Goal: Navigation & Orientation: Understand site structure

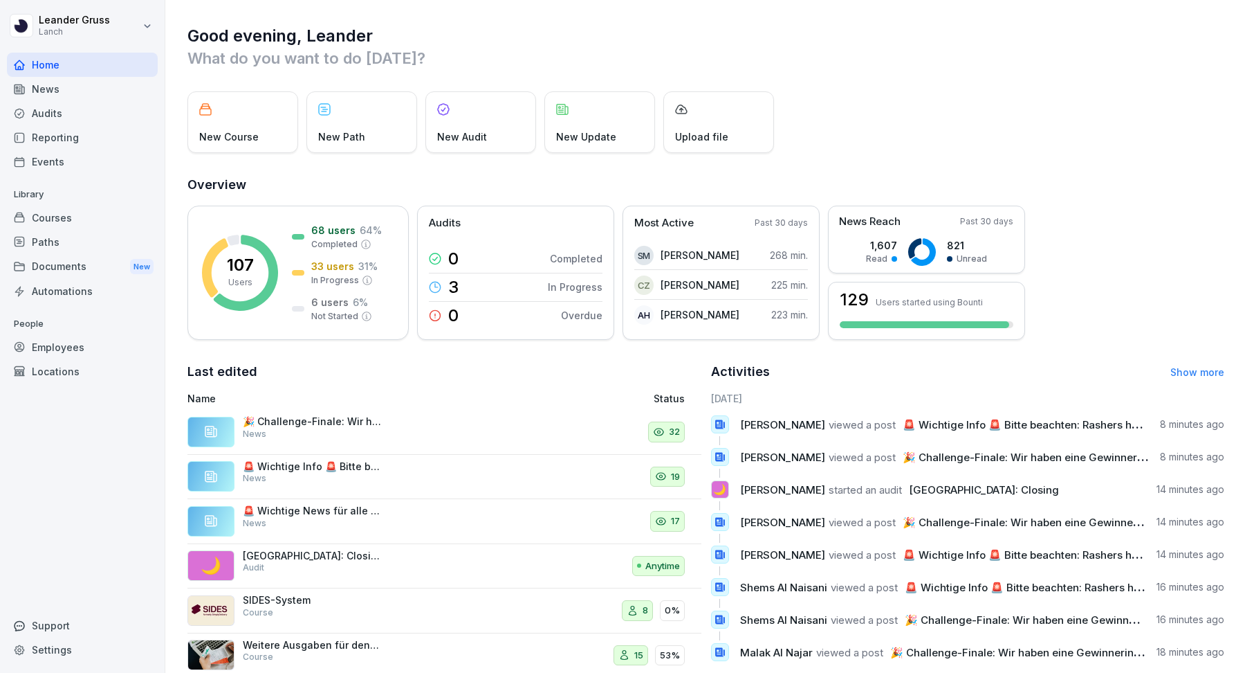
scroll to position [28, 0]
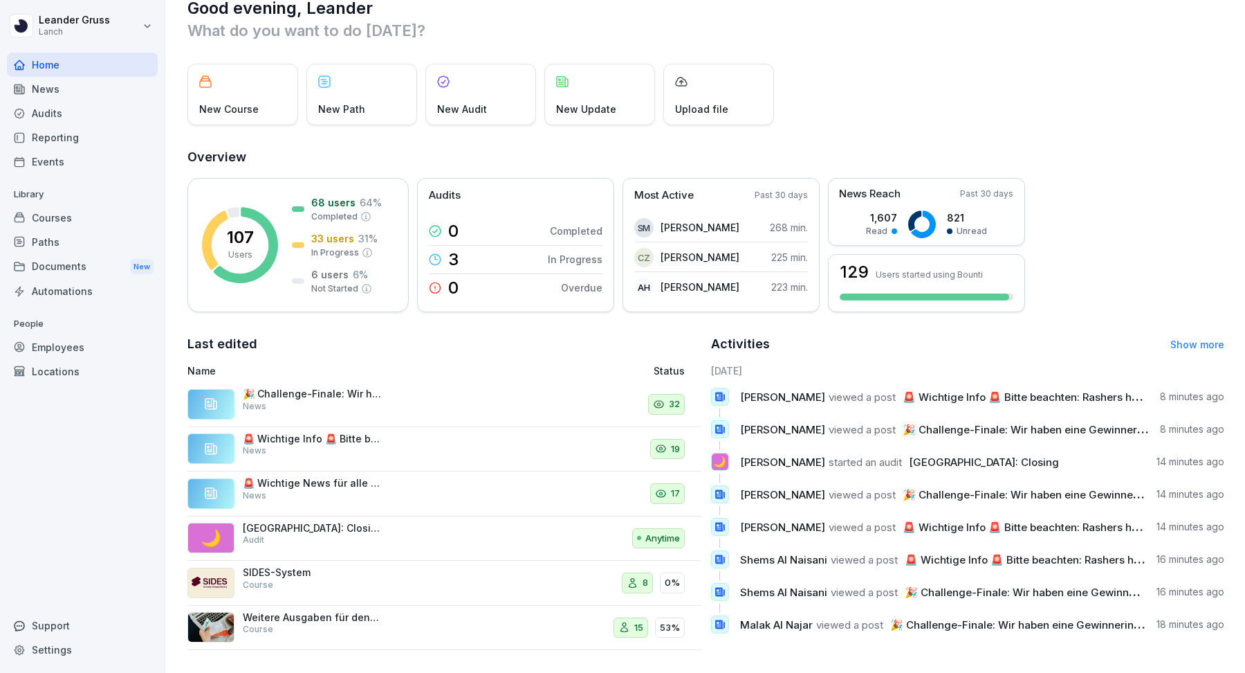
click at [80, 82] on div "News" at bounding box center [82, 89] width 151 height 24
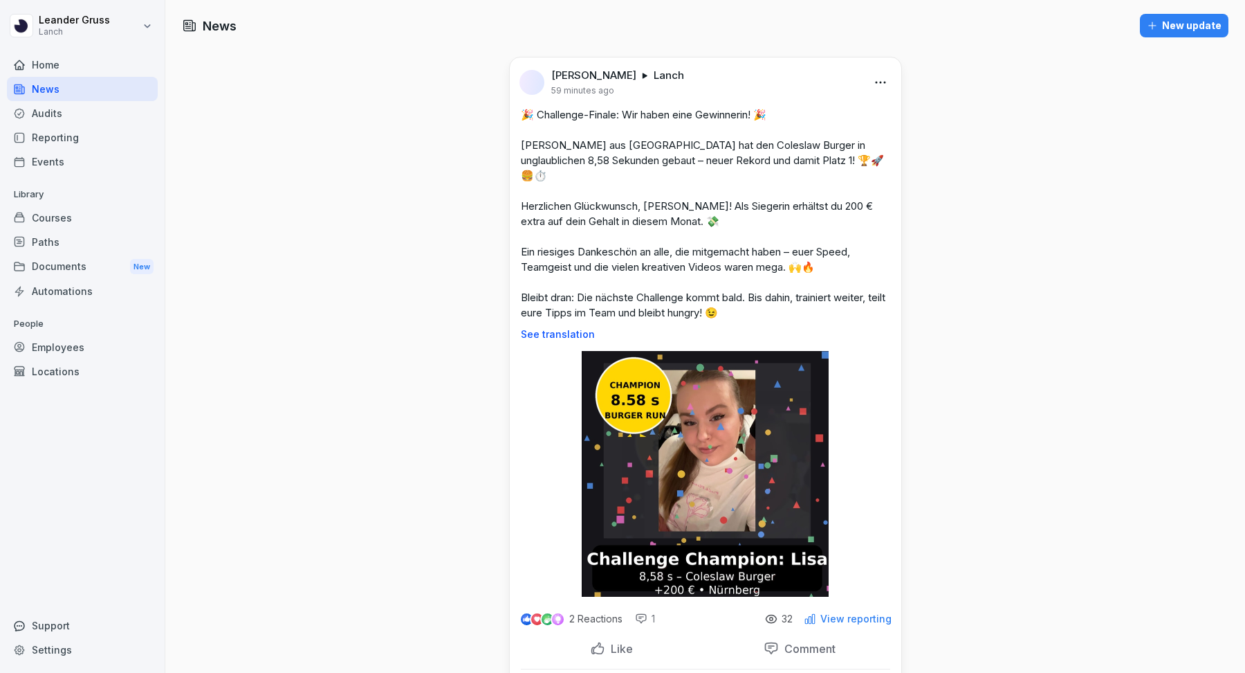
scroll to position [187, 0]
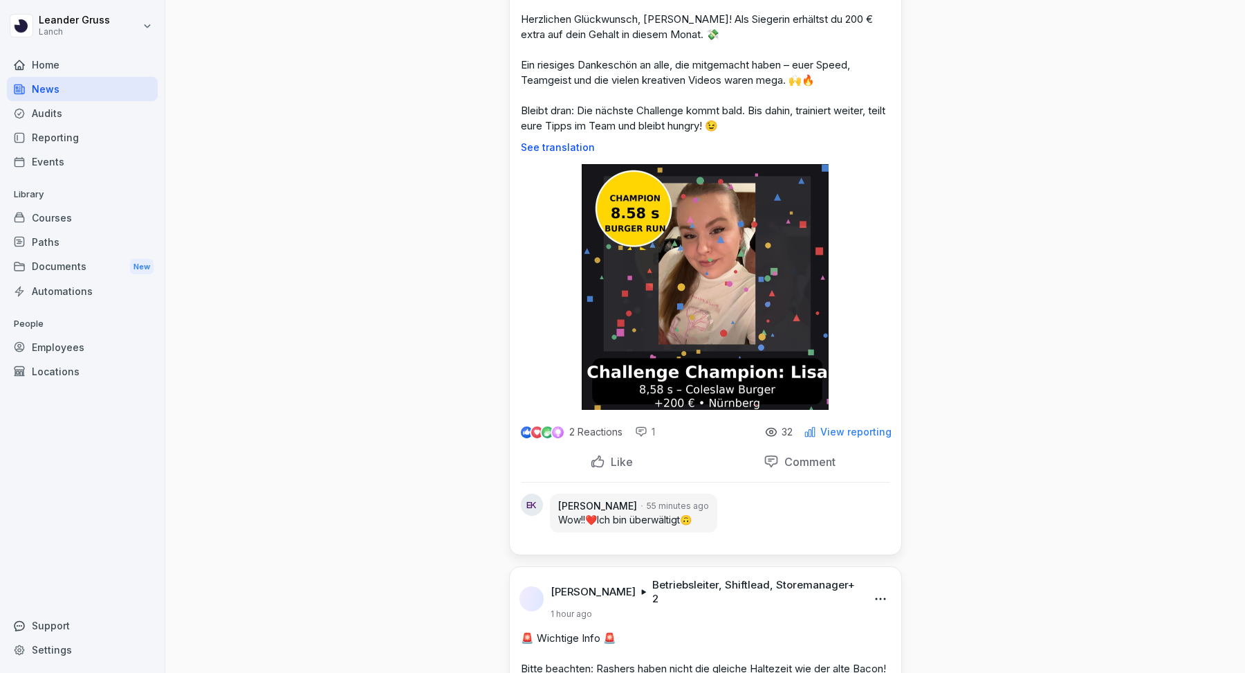
click at [619, 455] on p "Like" at bounding box center [619, 462] width 28 height 14
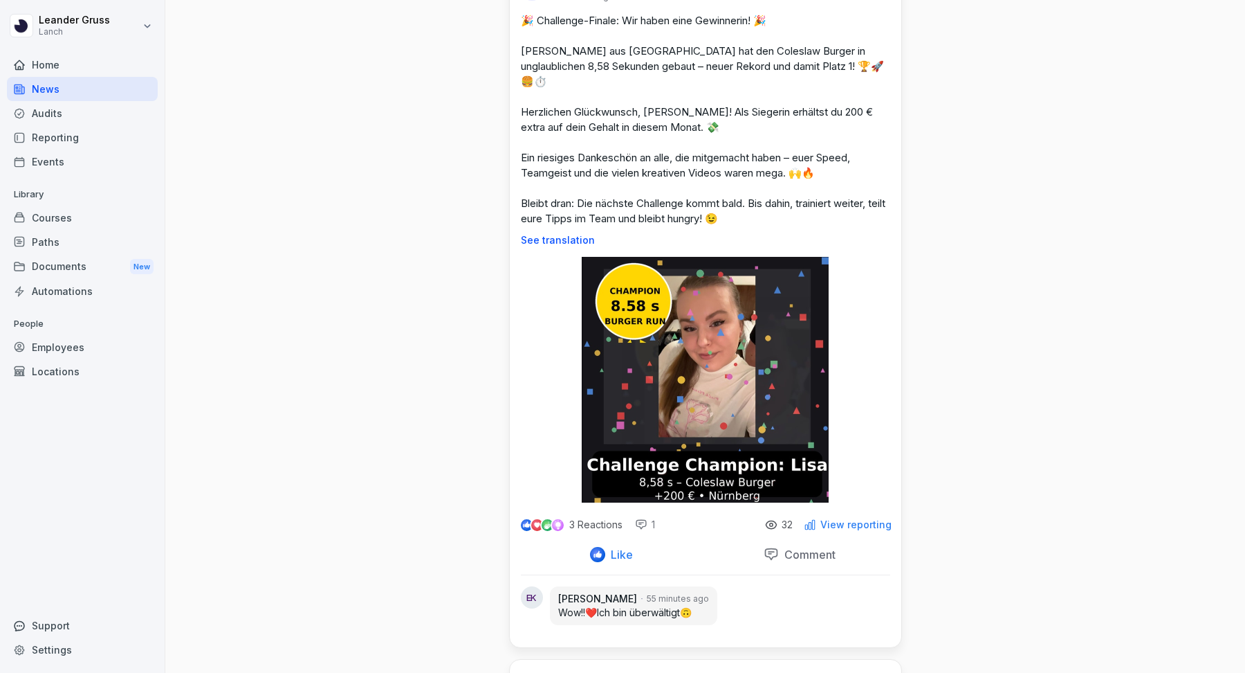
scroll to position [211, 0]
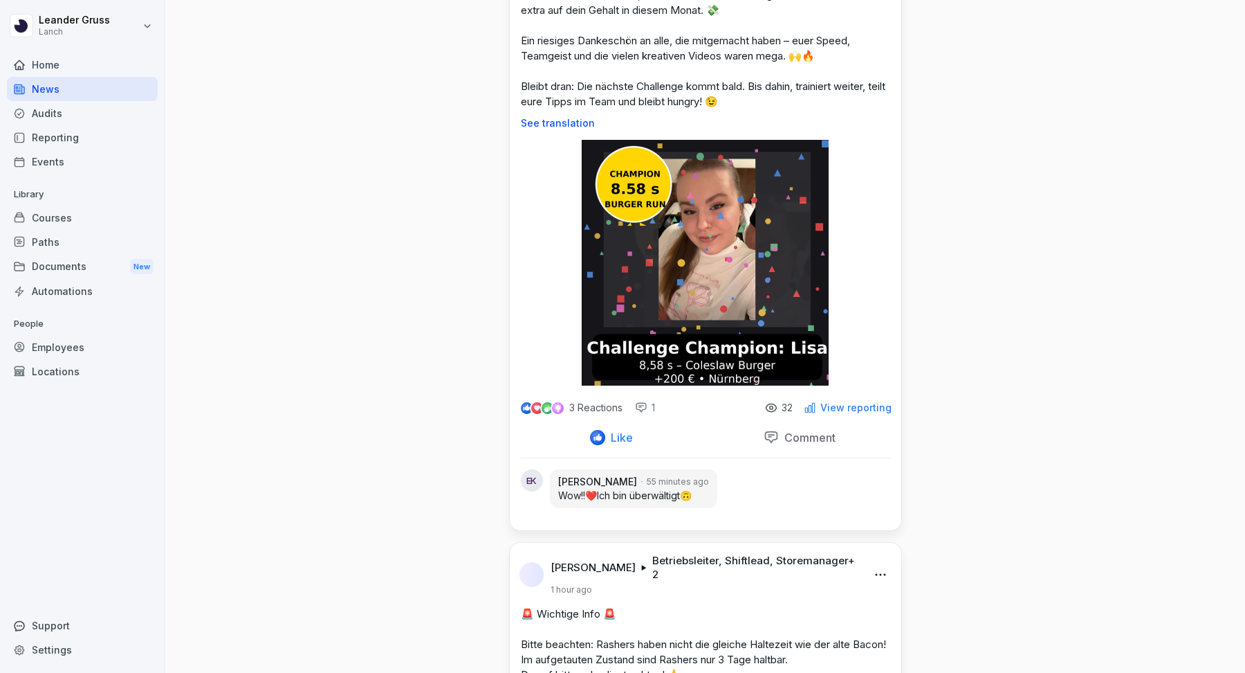
click at [785, 430] on p "Comment" at bounding box center [807, 437] width 57 height 14
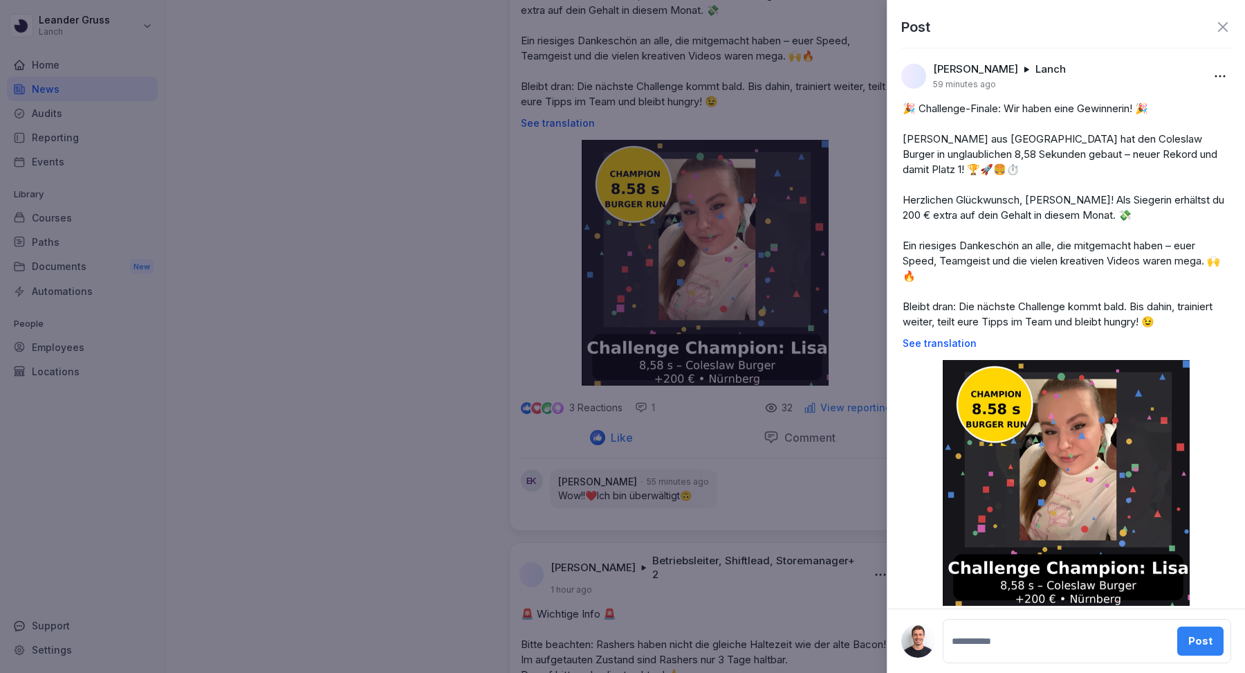
scroll to position [113, 0]
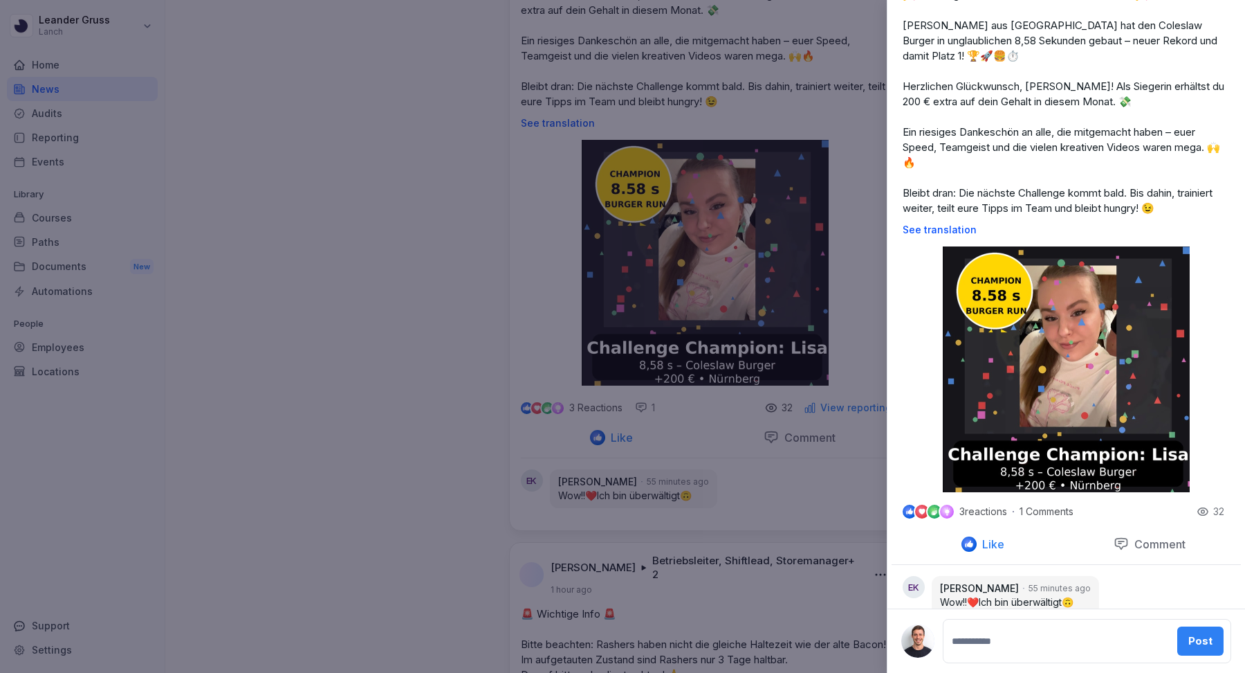
click at [366, 448] on div at bounding box center [622, 336] width 1245 height 673
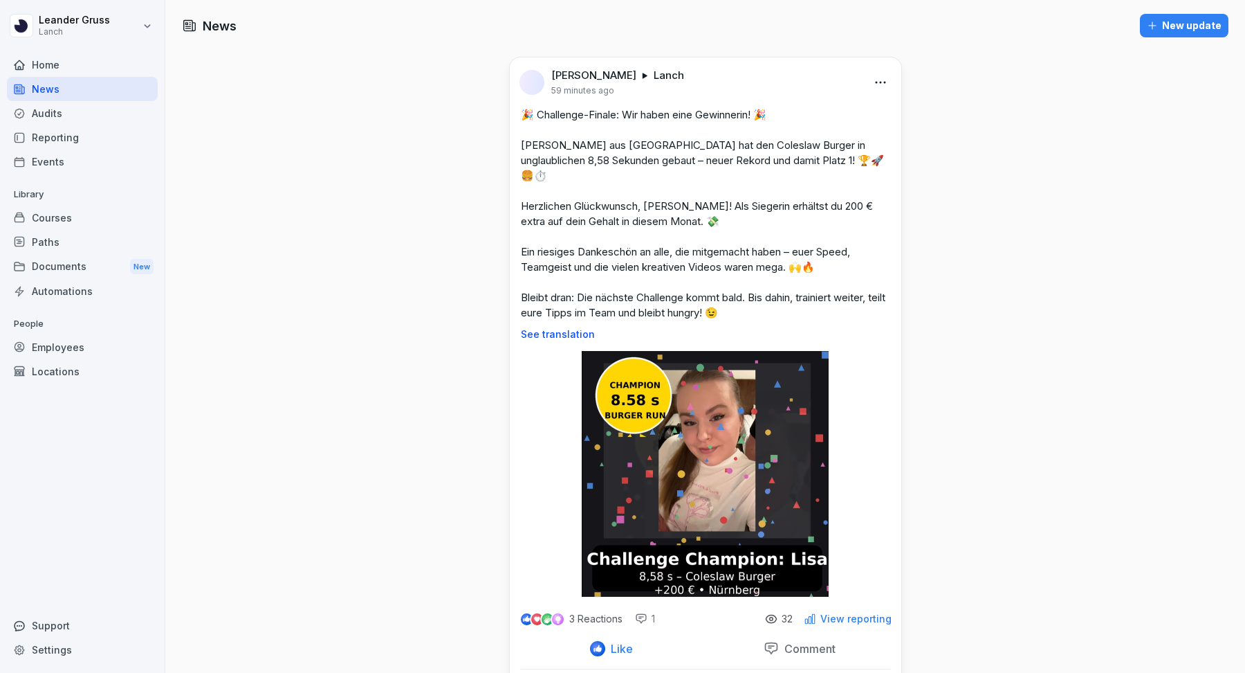
scroll to position [340, 0]
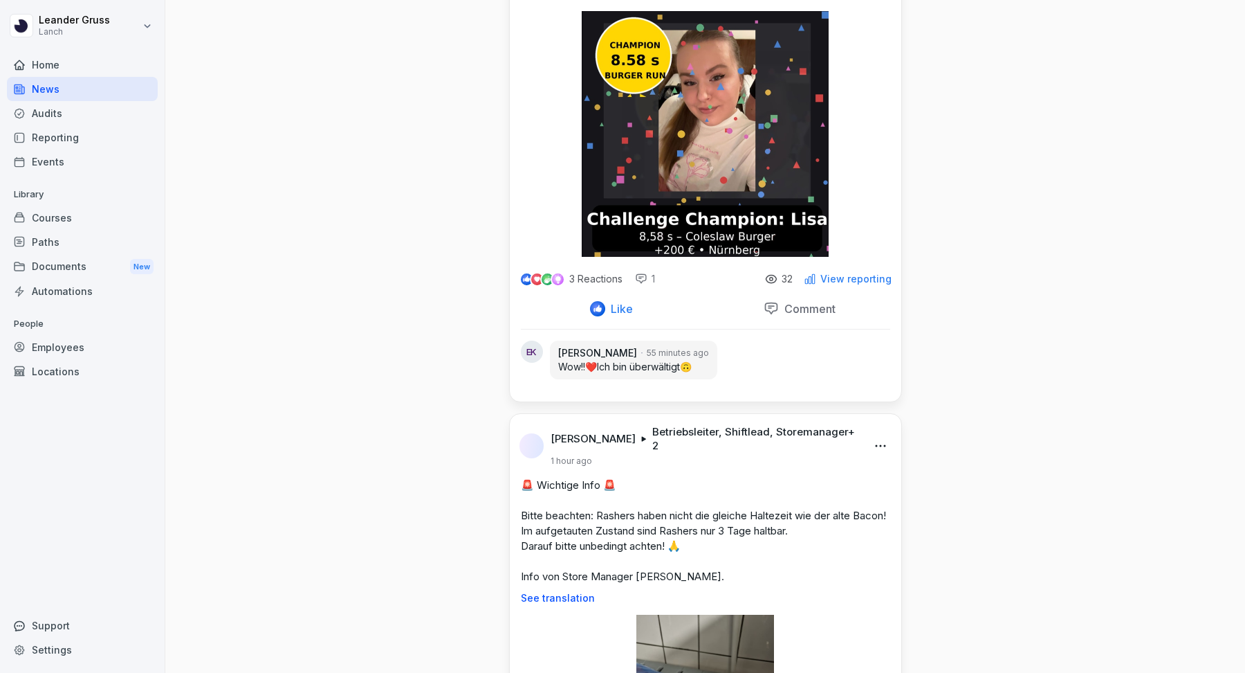
click at [845, 273] on p "View reporting" at bounding box center [856, 278] width 71 height 11
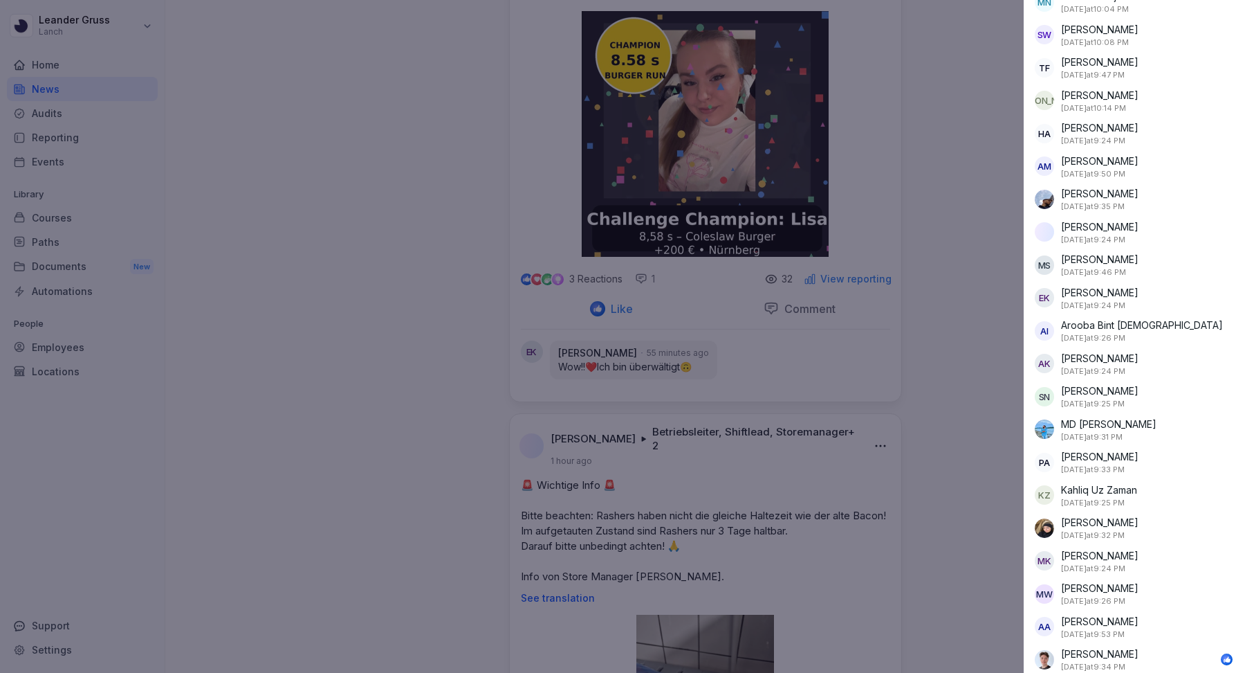
scroll to position [0, 0]
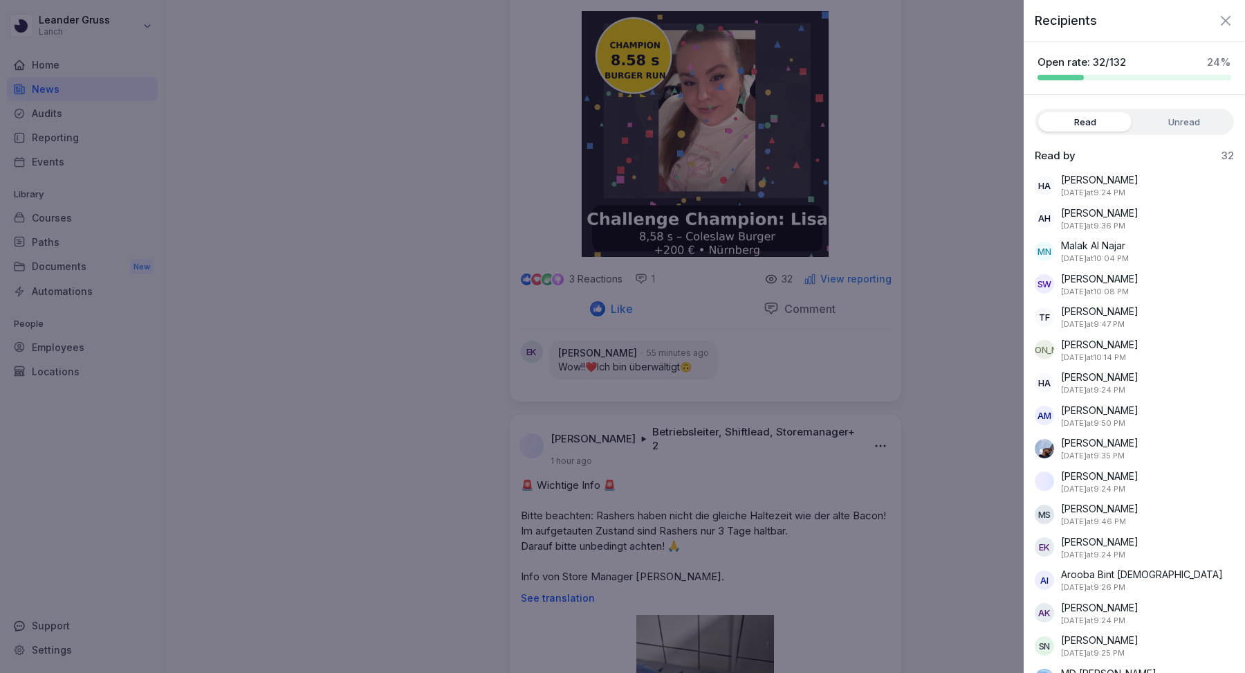
click at [1224, 28] on div "Recipients" at bounding box center [1134, 15] width 221 height 30
click at [1227, 23] on icon "button" at bounding box center [1226, 20] width 17 height 17
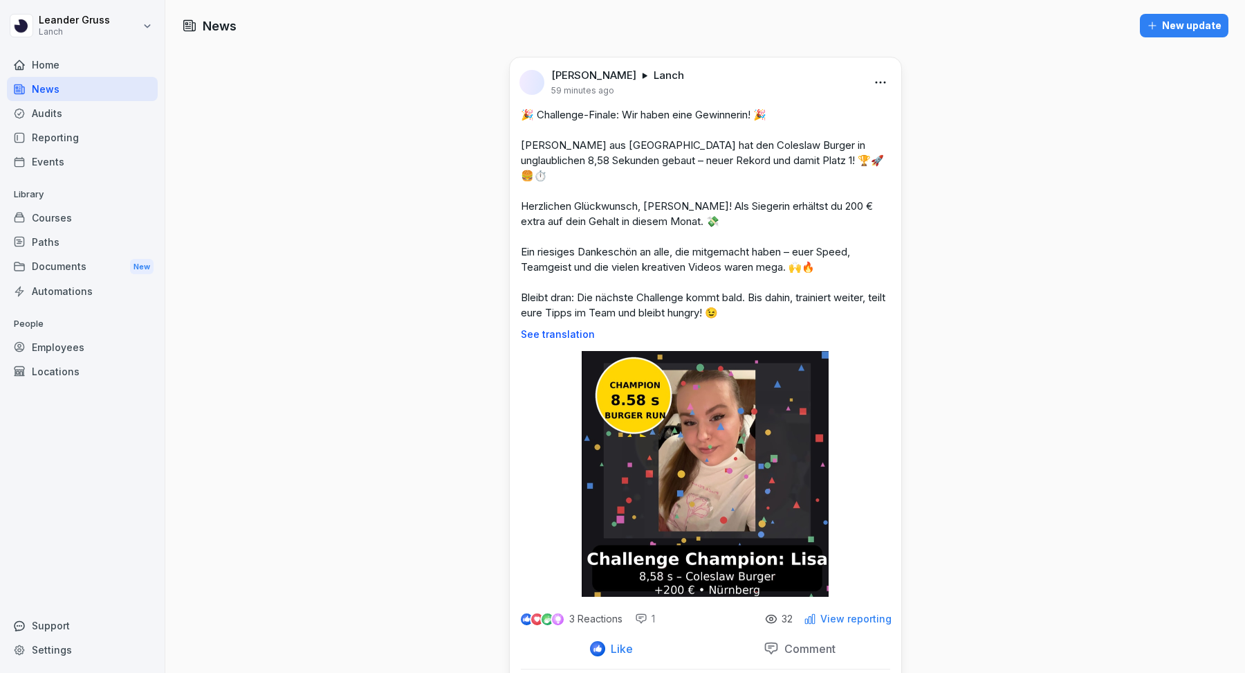
click at [89, 263] on div "Documents New" at bounding box center [82, 267] width 151 height 26
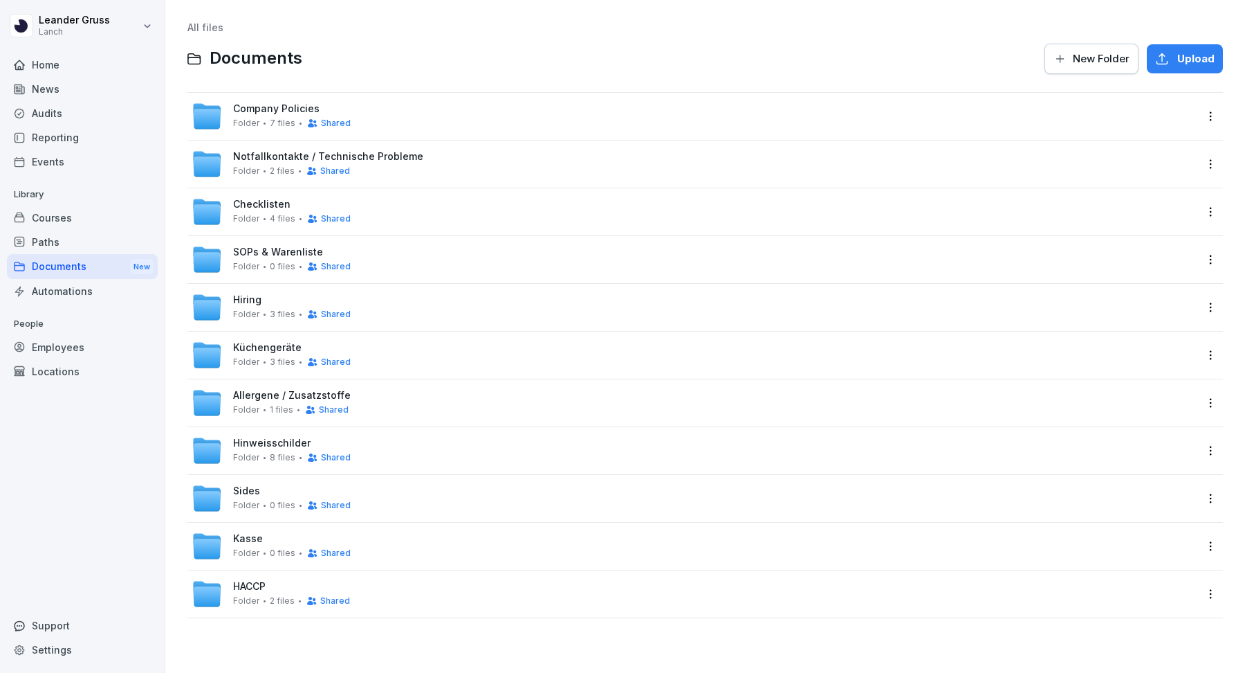
click at [63, 288] on div "Automations" at bounding box center [82, 291] width 151 height 24
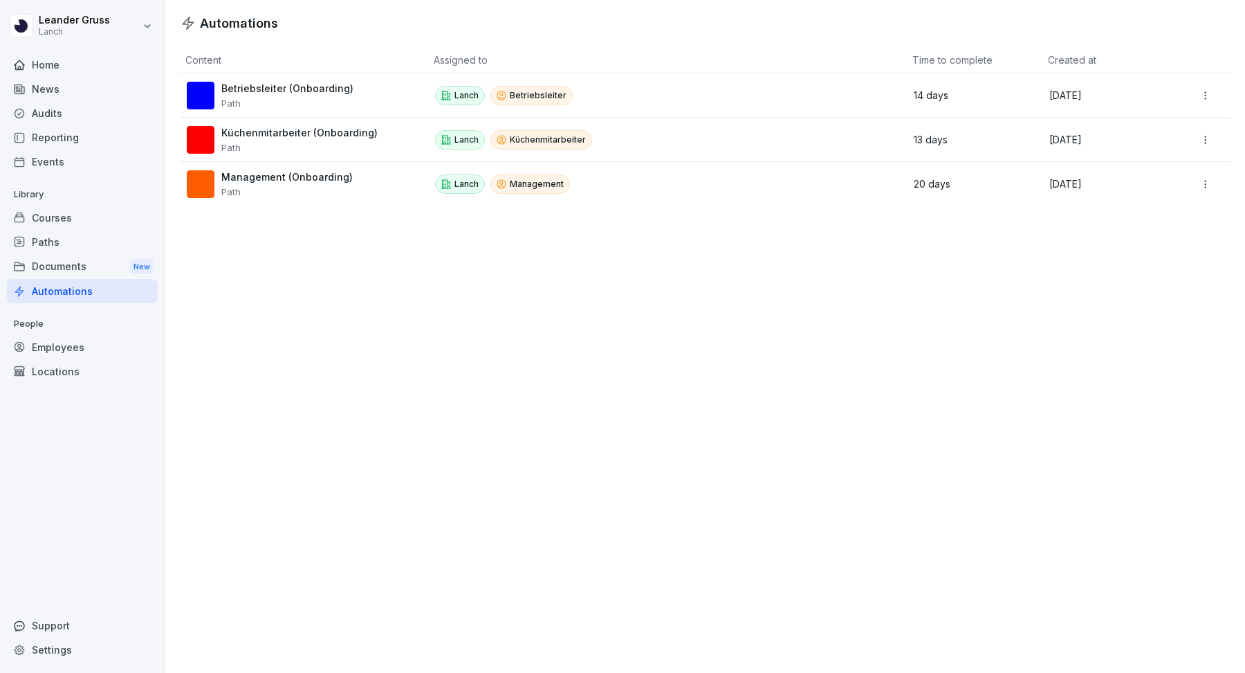
click at [74, 234] on div "Paths" at bounding box center [82, 242] width 151 height 24
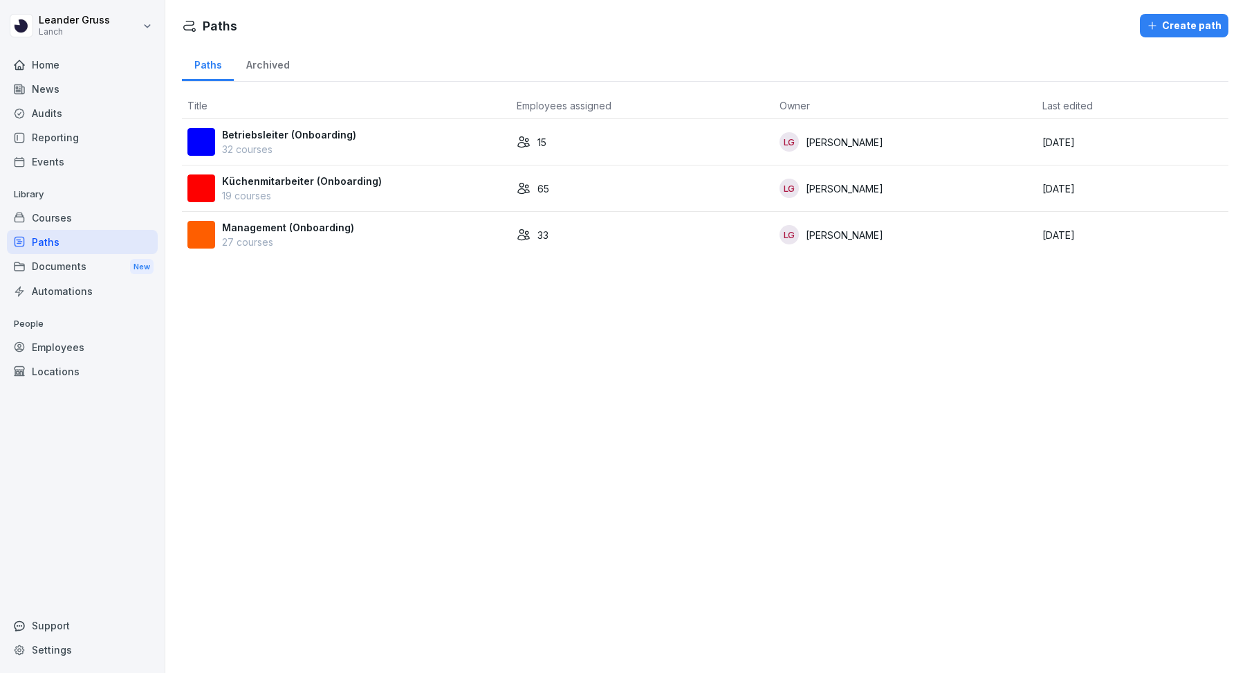
click at [97, 213] on div "Courses" at bounding box center [82, 217] width 151 height 24
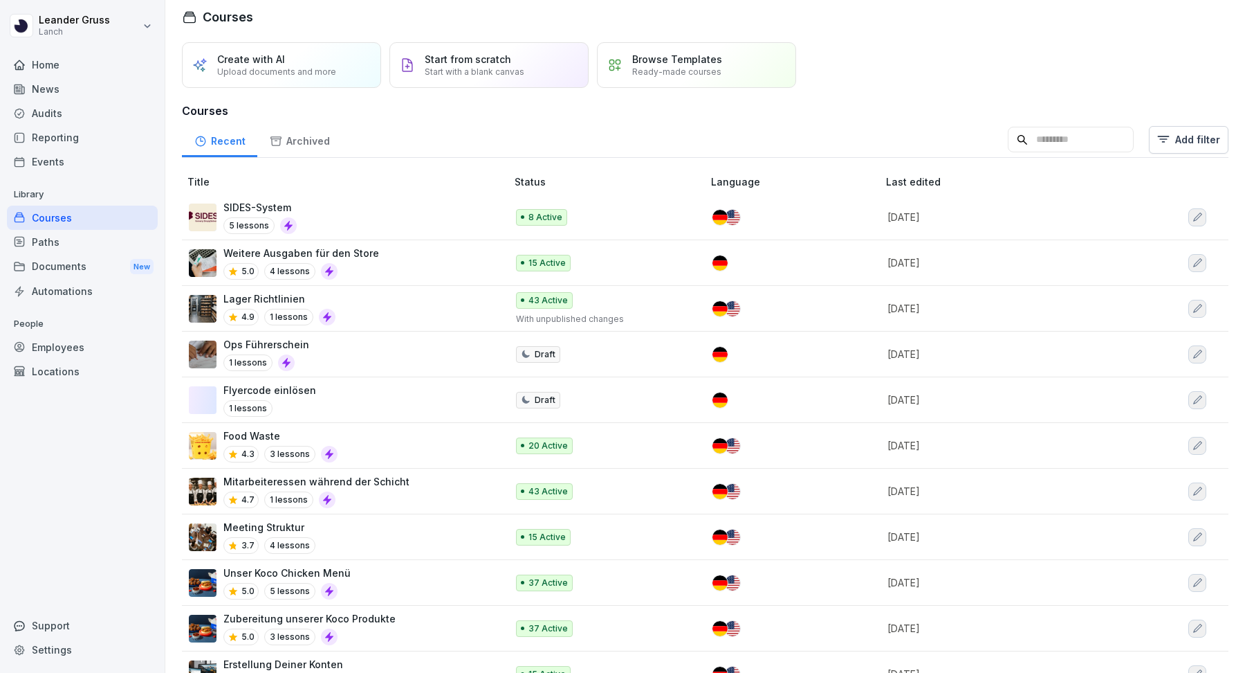
scroll to position [10, 0]
